Goal: Information Seeking & Learning: Learn about a topic

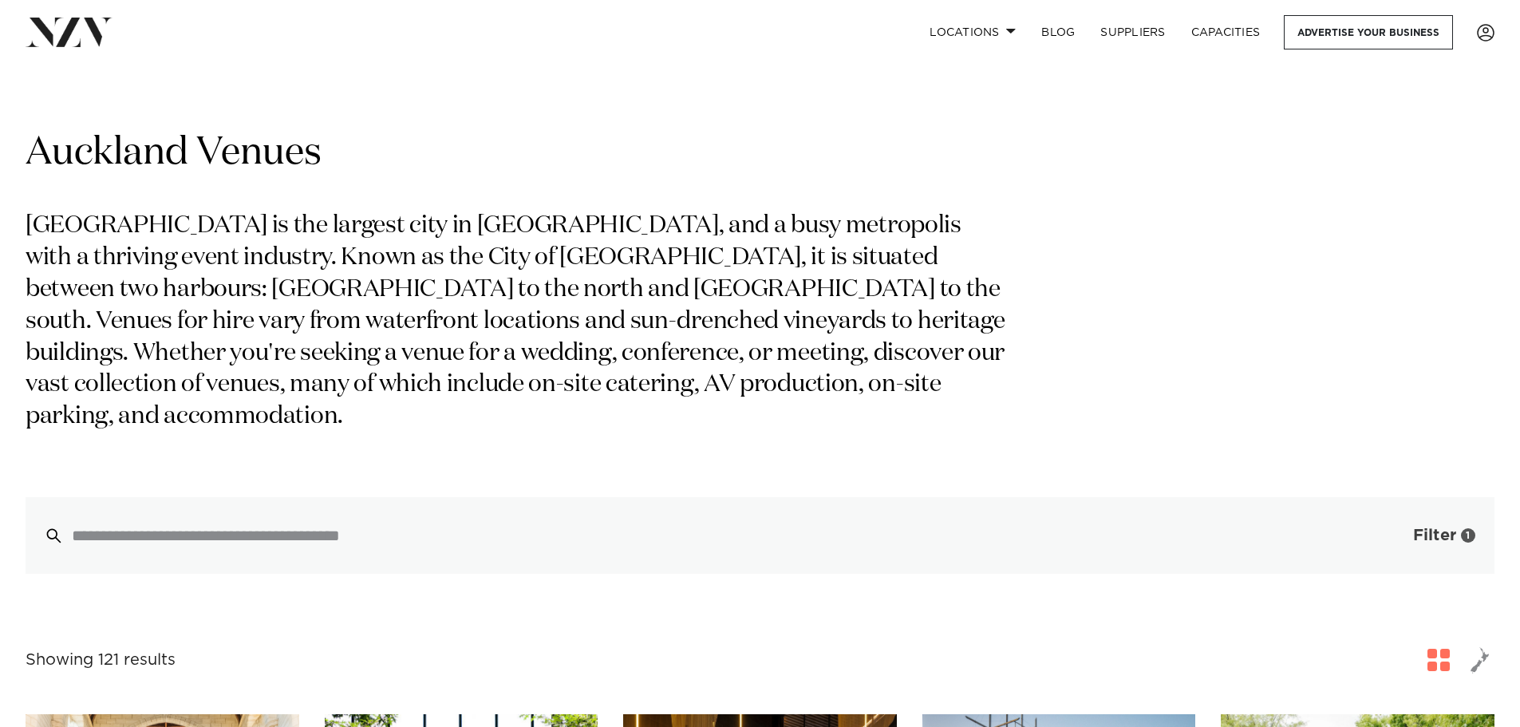
click at [1424, 527] on span "Filter" at bounding box center [1434, 535] width 43 height 16
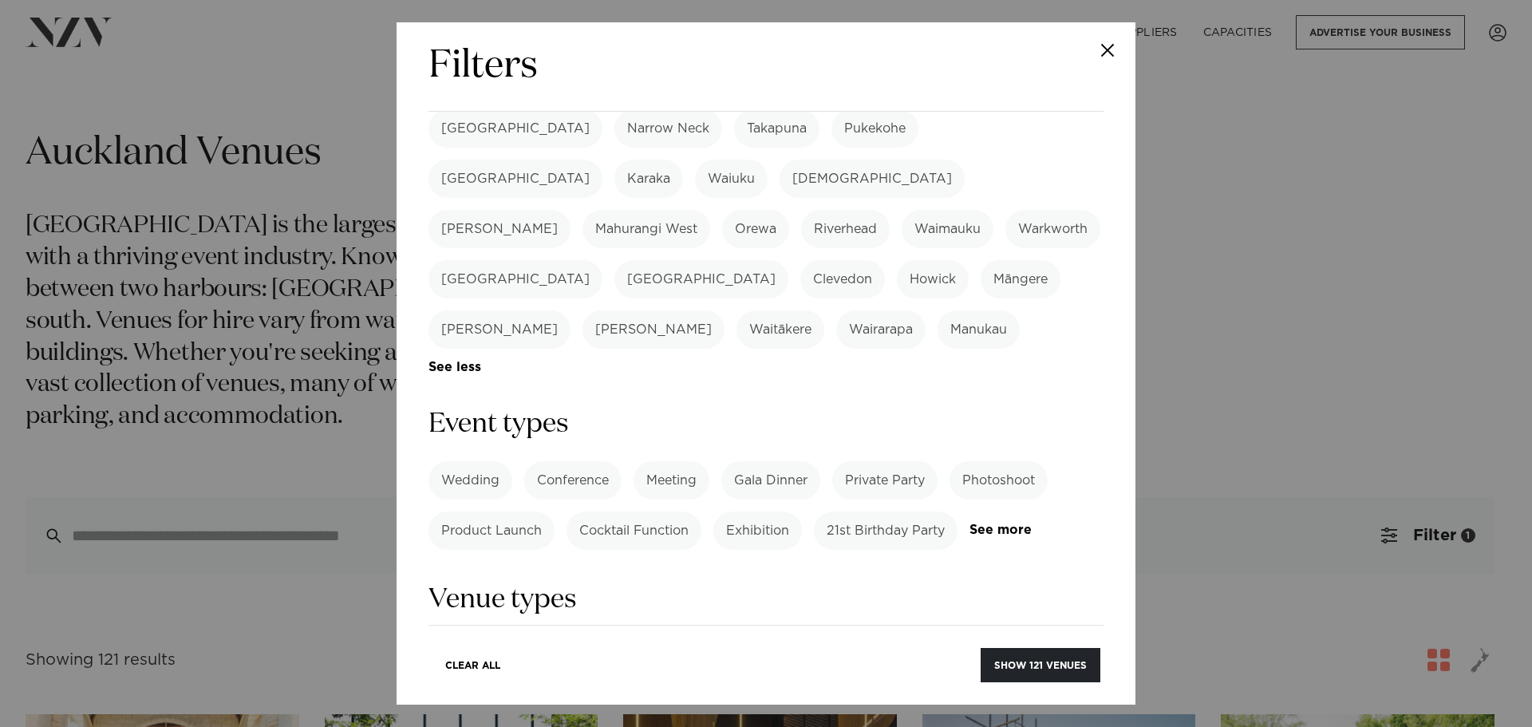
scroll to position [638, 0]
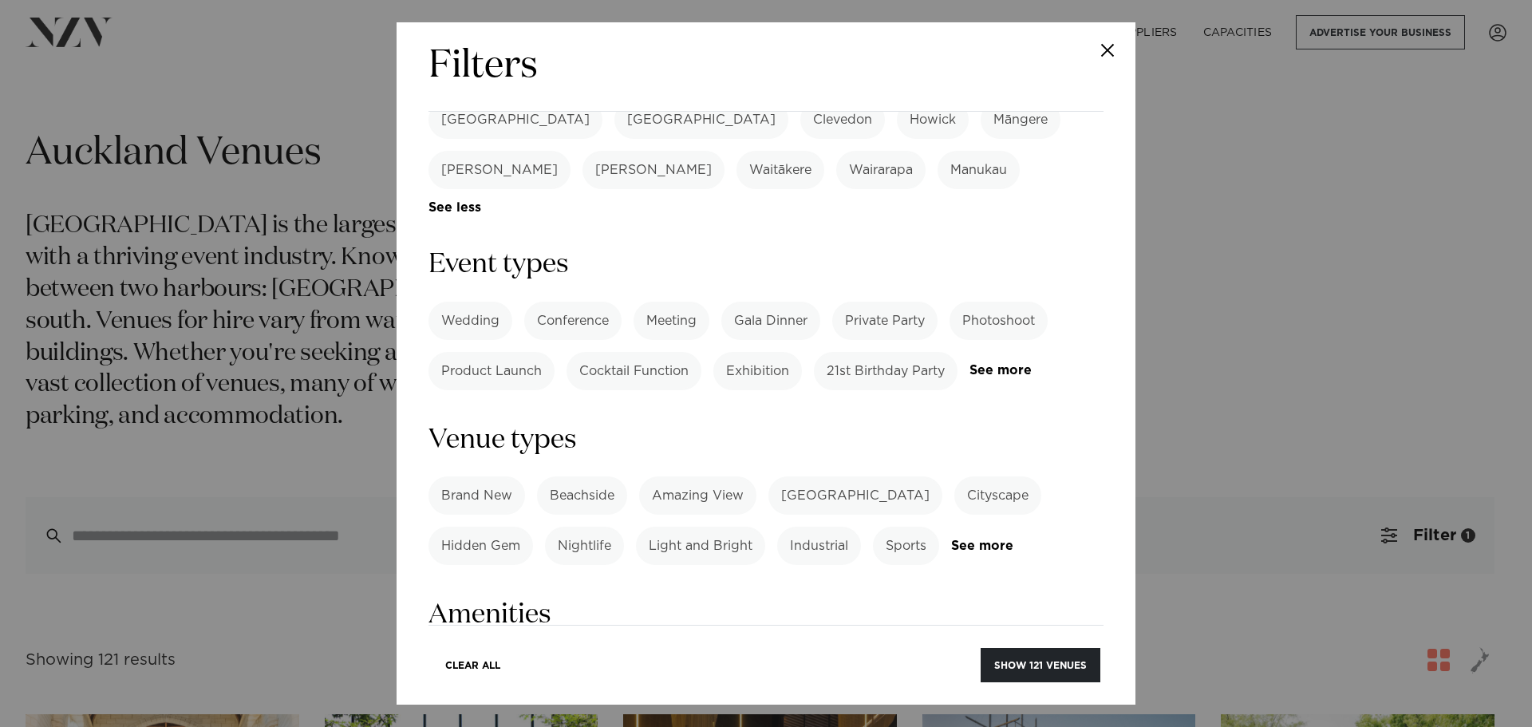
click at [562, 302] on label "Conference" at bounding box center [572, 321] width 97 height 38
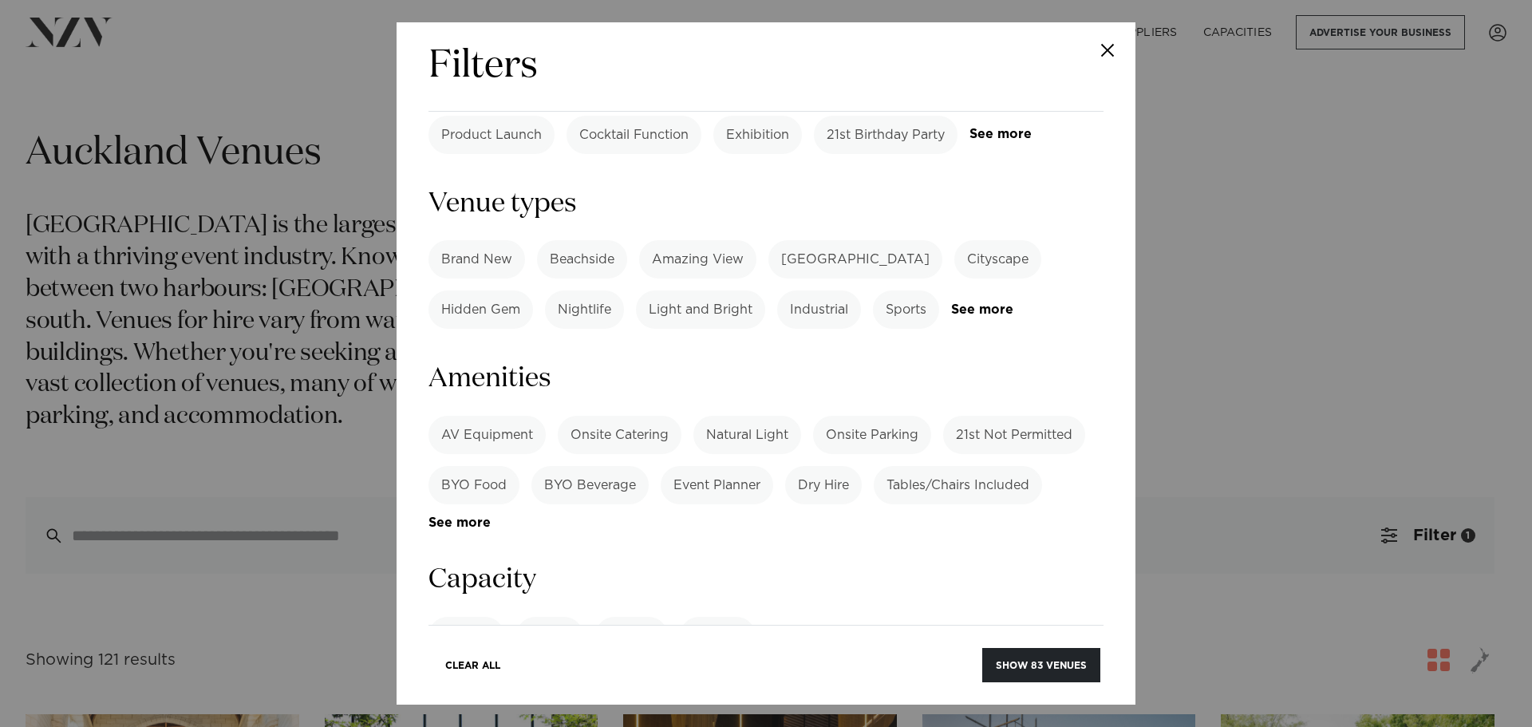
scroll to position [878, 0]
click at [491, 412] on label "AV Equipment" at bounding box center [486, 431] width 117 height 38
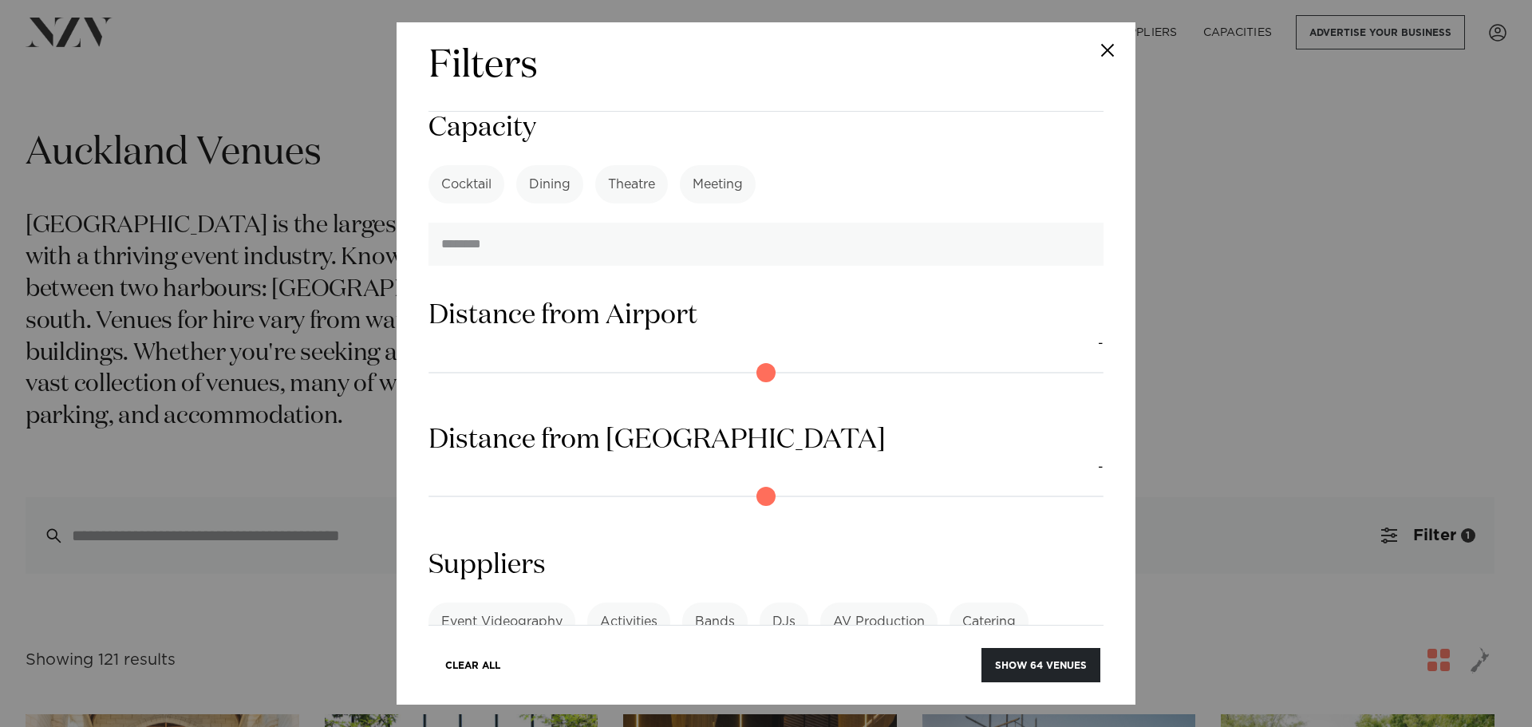
scroll to position [1351, 0]
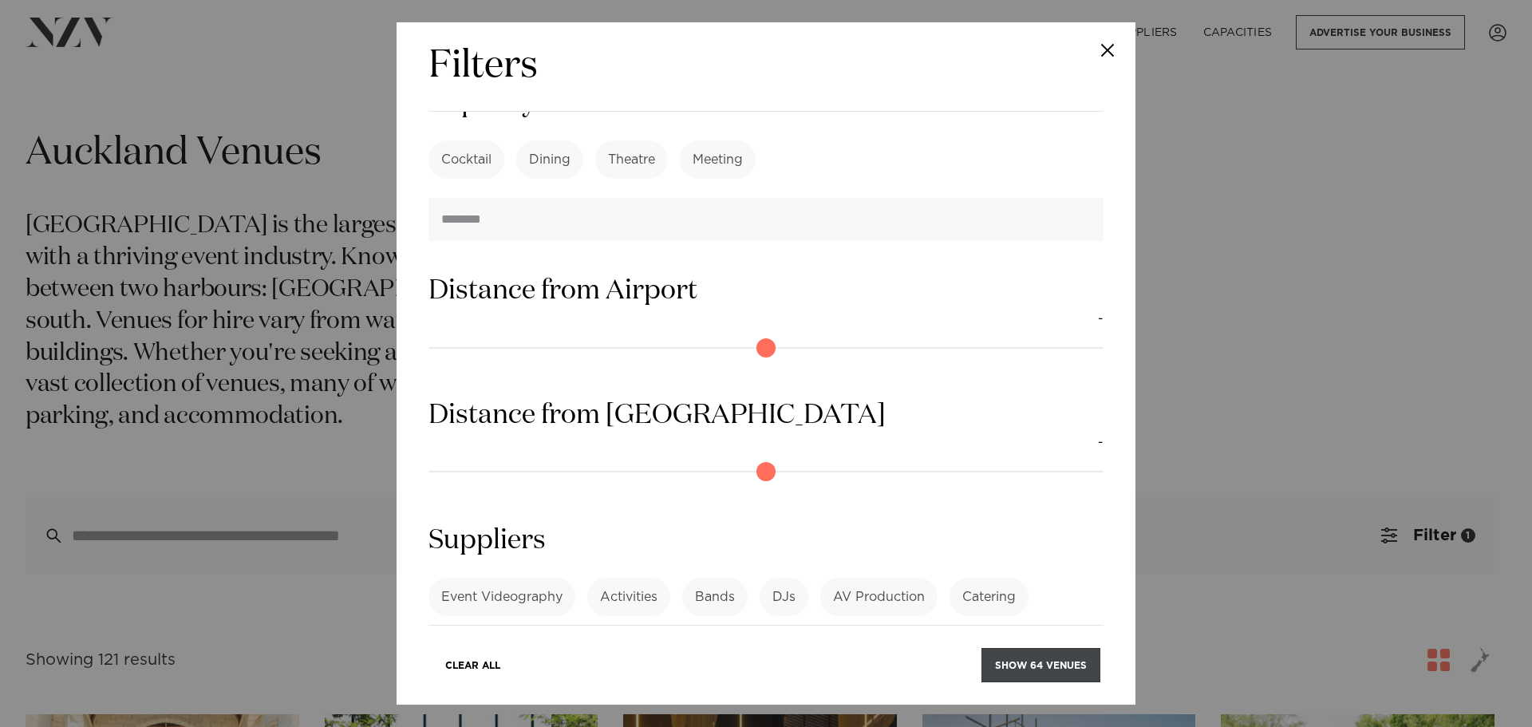
click at [1039, 666] on button "Show 64 venues" at bounding box center [1040, 665] width 119 height 34
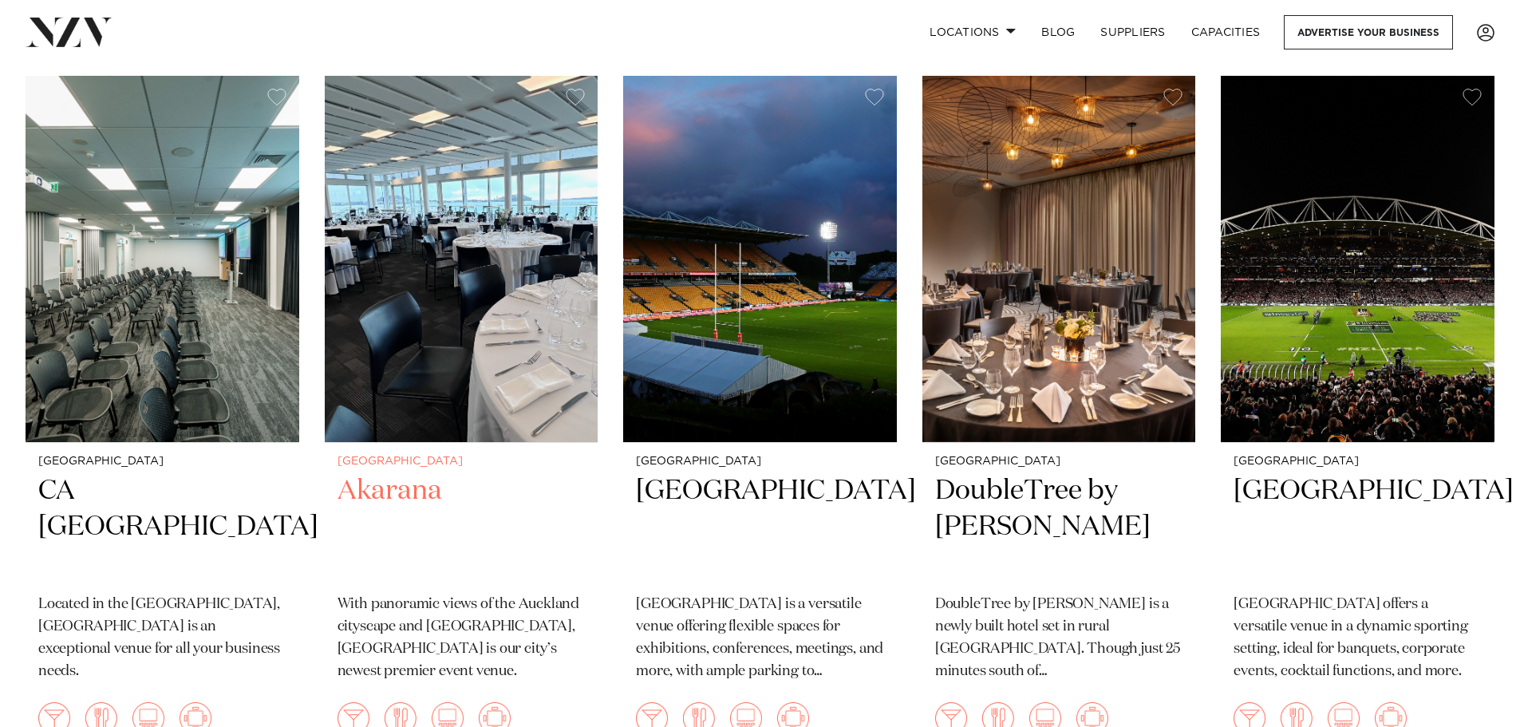
scroll to position [7499, 0]
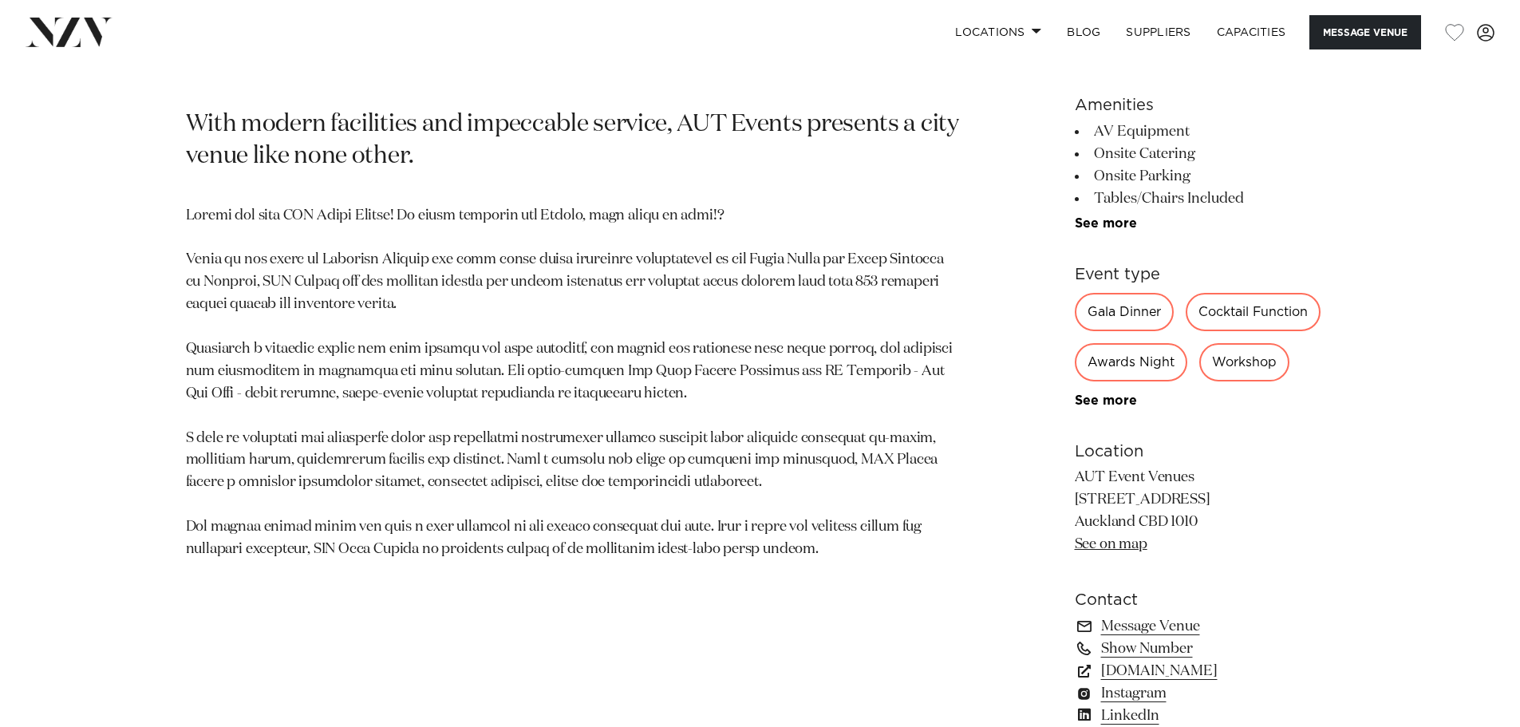
scroll to position [798, 0]
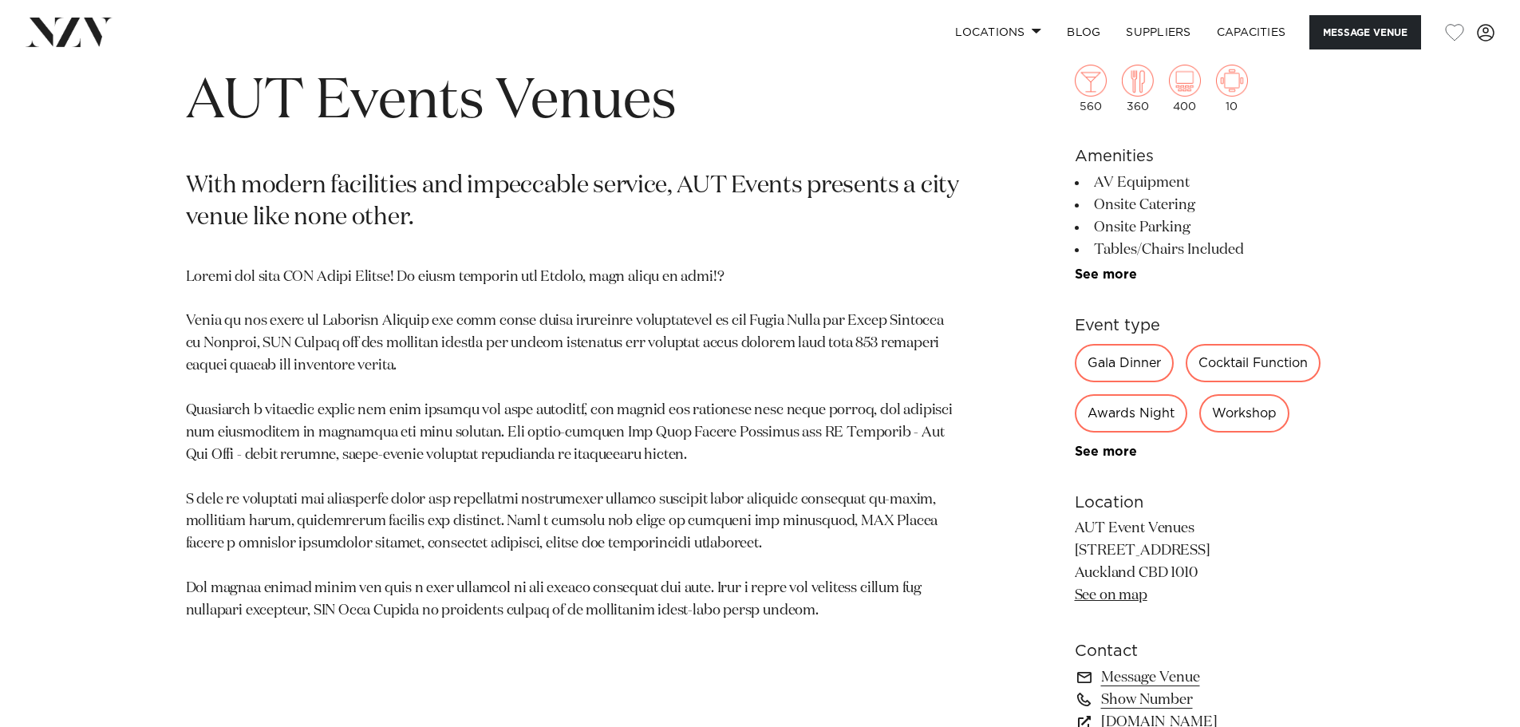
click at [634, 330] on p at bounding box center [573, 444] width 775 height 356
click at [704, 392] on p at bounding box center [573, 444] width 775 height 356
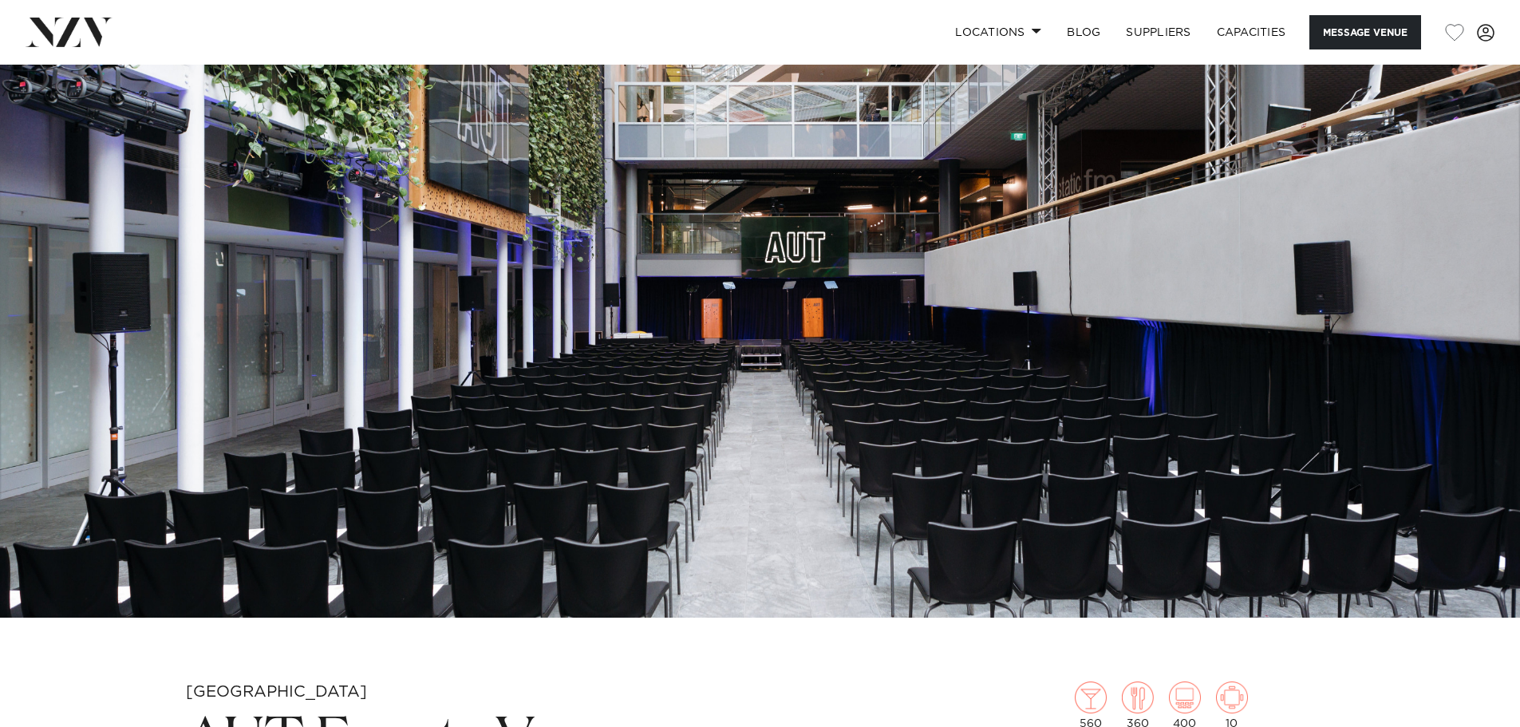
scroll to position [399, 0]
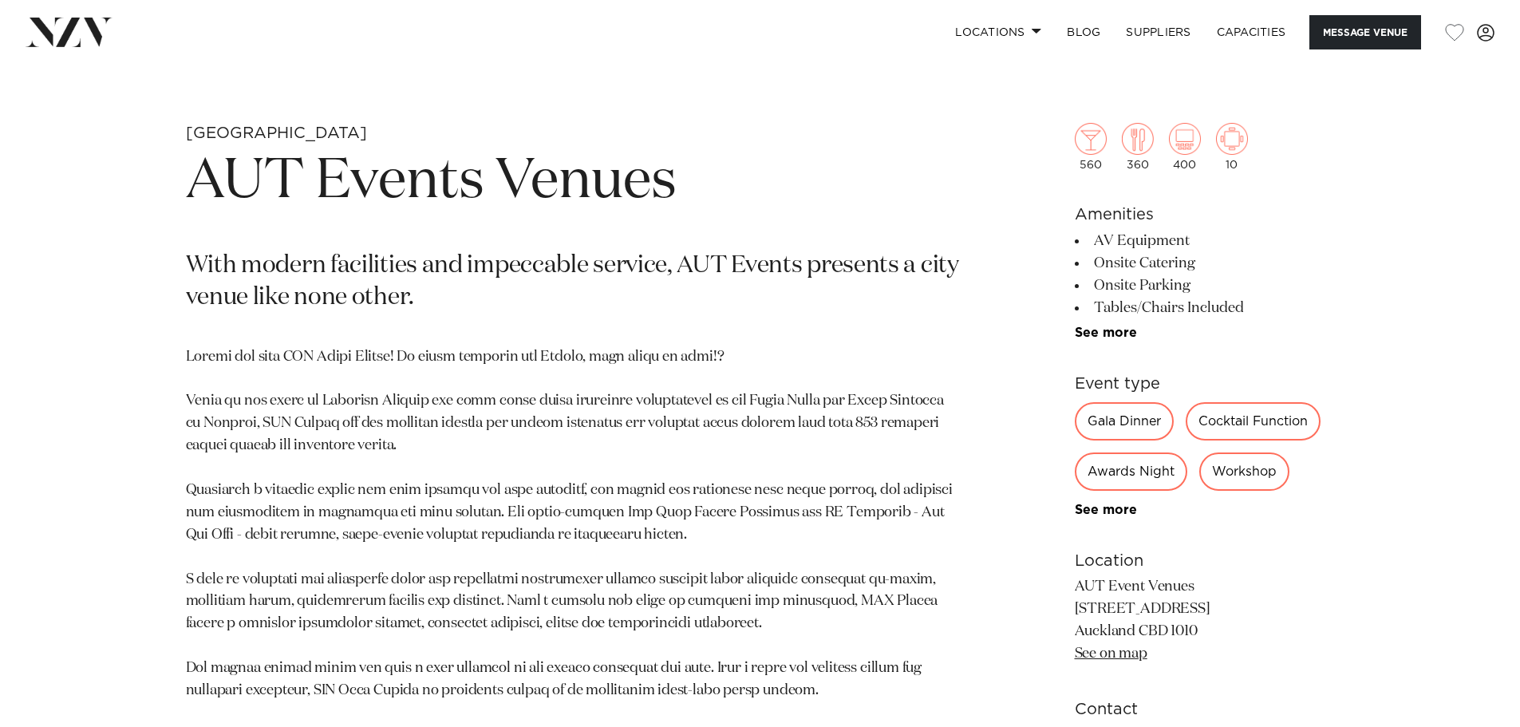
click at [800, 519] on p at bounding box center [573, 524] width 775 height 356
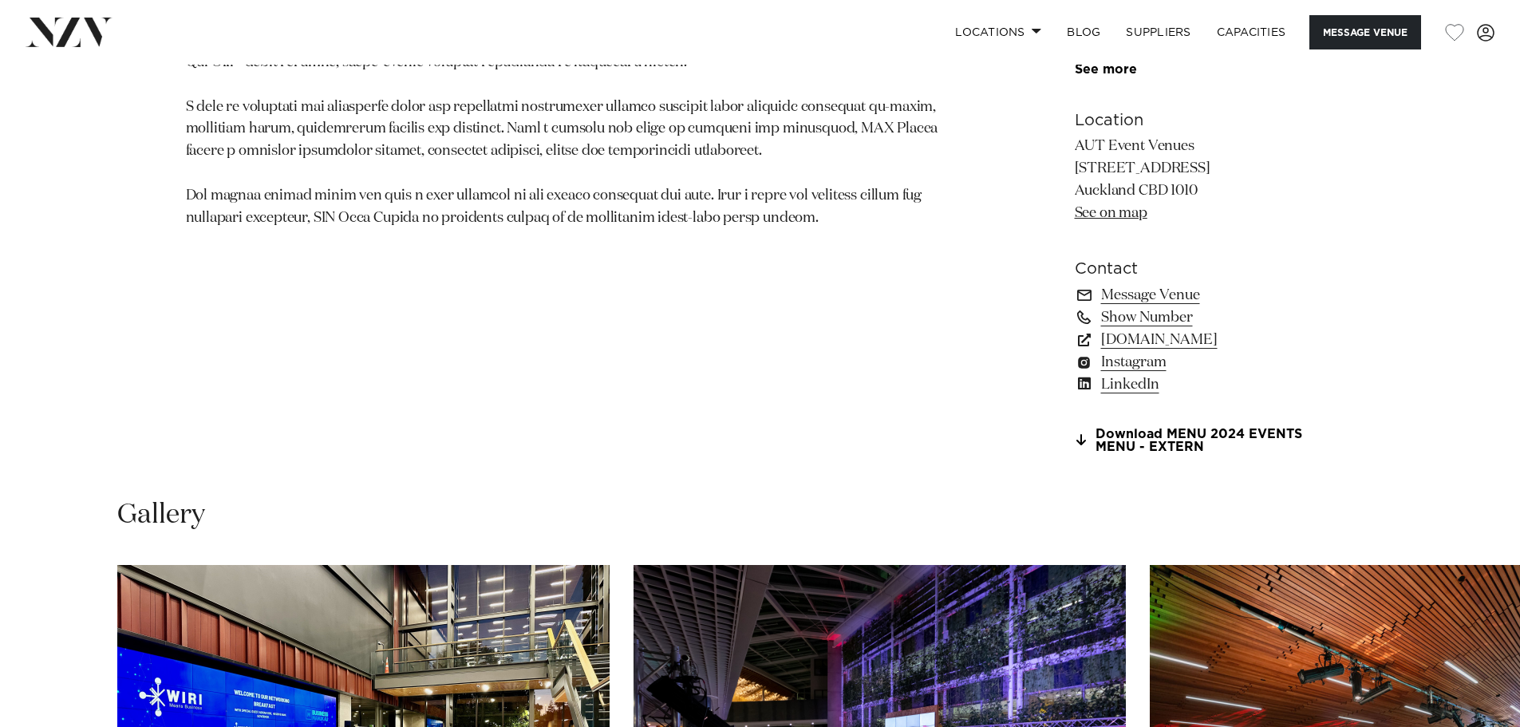
scroll to position [1197, 0]
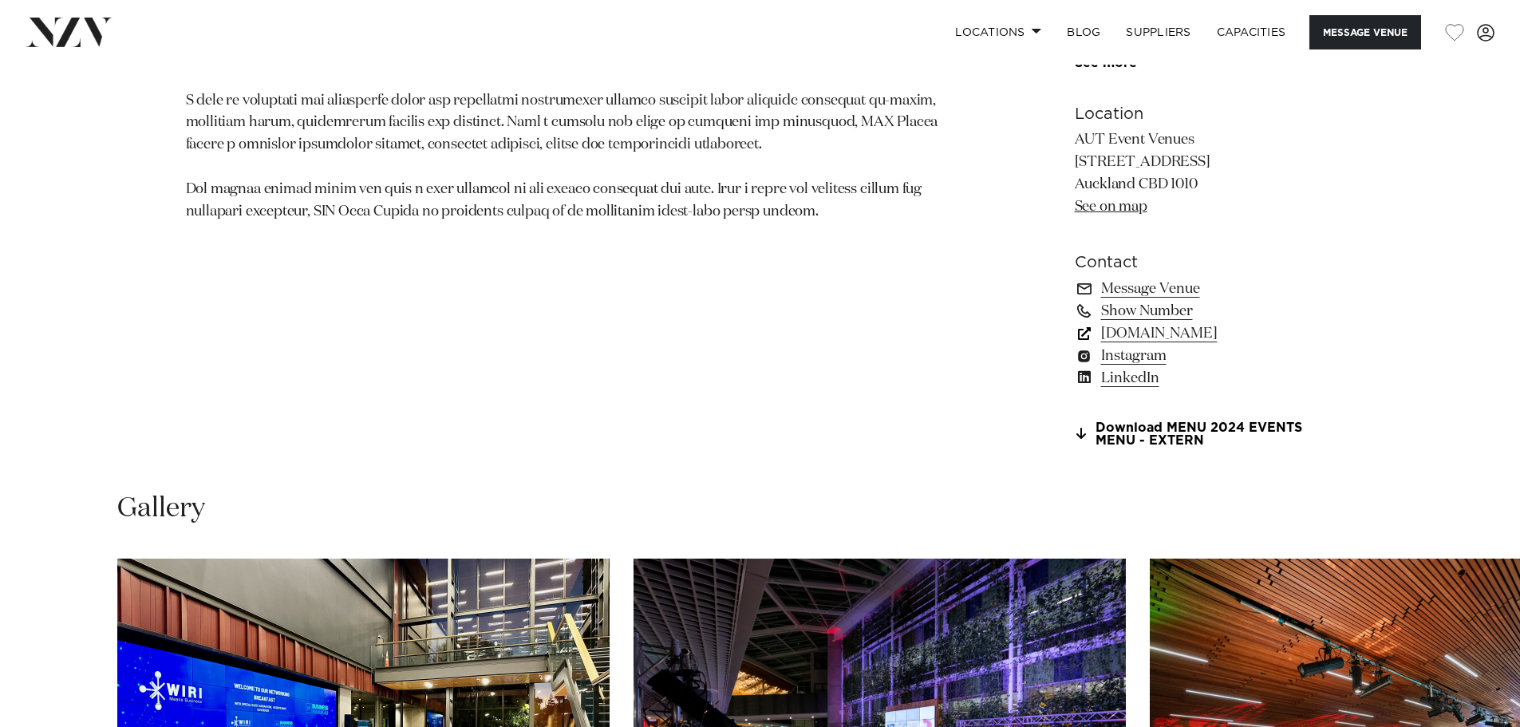
click at [1204, 331] on link "www.autevents.co.nz" at bounding box center [1205, 333] width 260 height 22
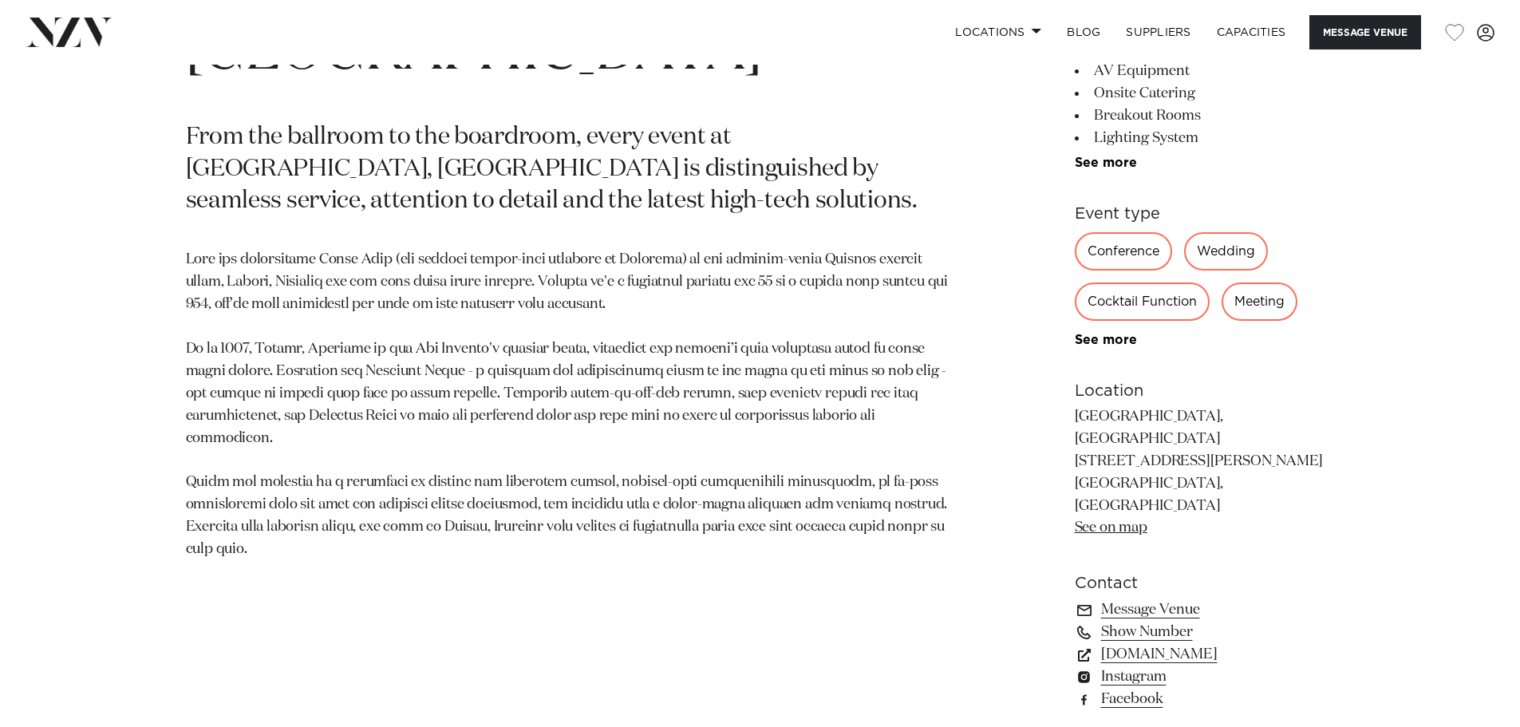
scroll to position [718, 0]
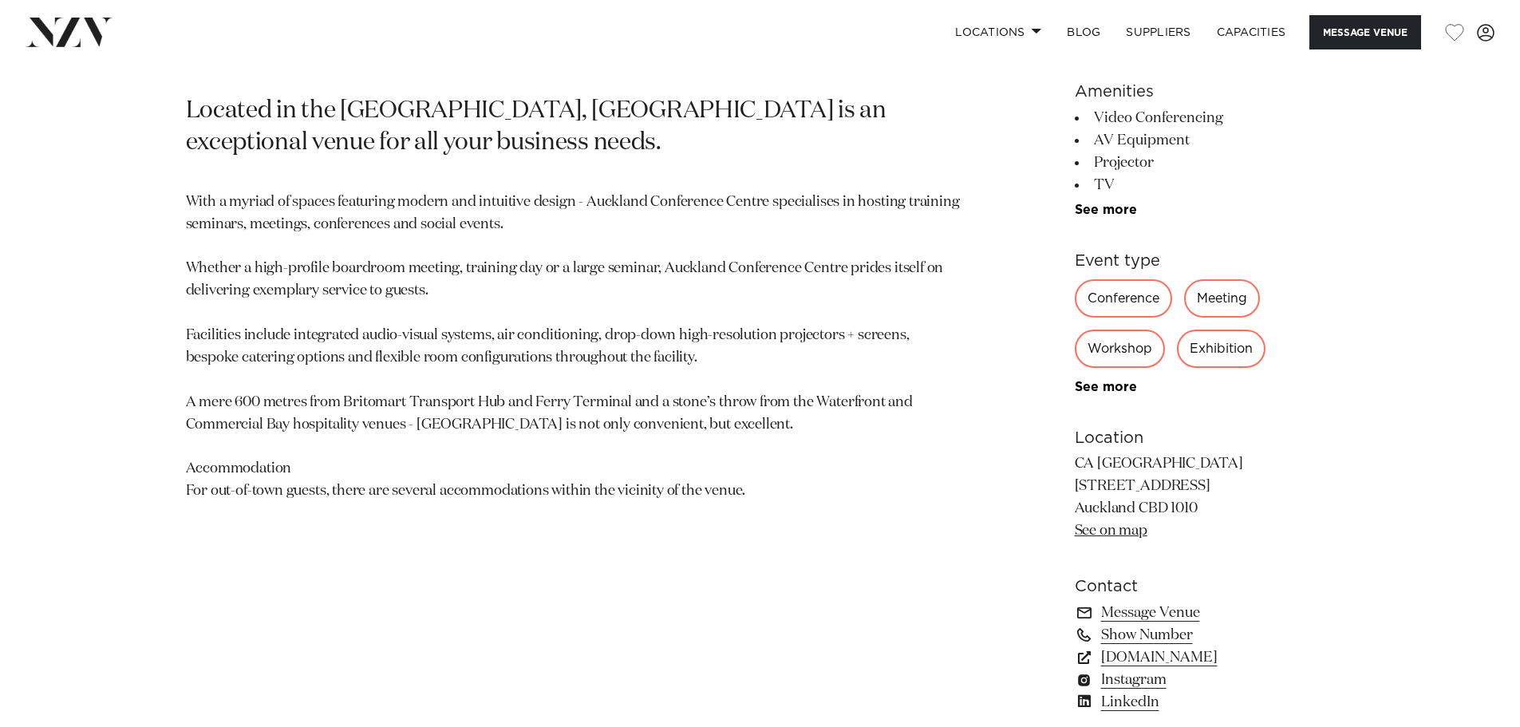
scroll to position [957, 0]
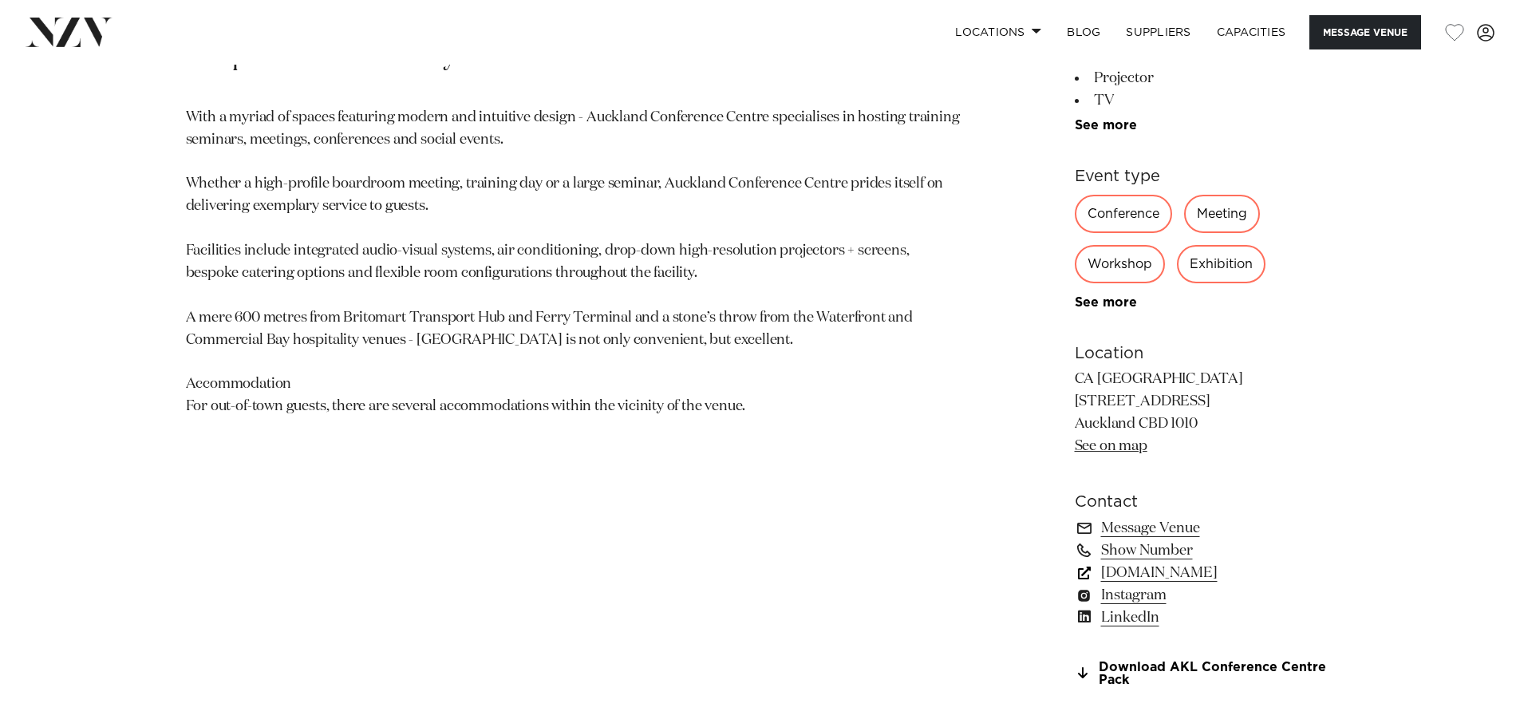
click at [1189, 571] on link "[DOMAIN_NAME]" at bounding box center [1205, 573] width 260 height 22
click at [637, 418] on p "With a myriad of spaces featuring modern and intuitive design - Auckland Confer…" at bounding box center [573, 262] width 775 height 311
click at [1274, 578] on link "[DOMAIN_NAME]" at bounding box center [1205, 573] width 260 height 22
